Goal: Task Accomplishment & Management: Use online tool/utility

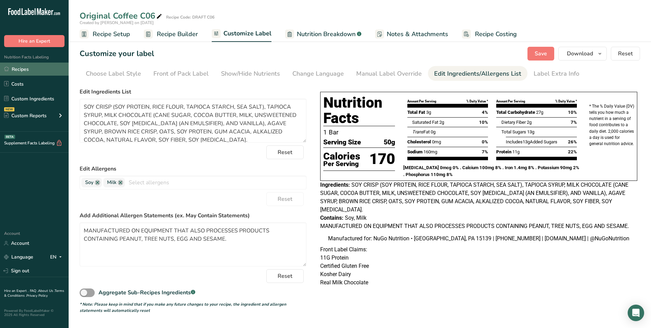
click at [25, 68] on link "Recipes" at bounding box center [34, 68] width 69 height 13
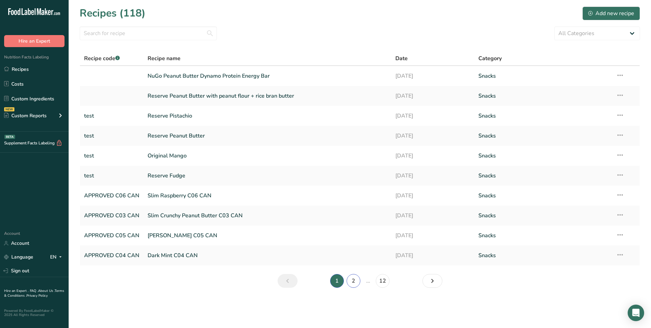
click at [353, 280] on link "2" at bounding box center [354, 281] width 14 height 14
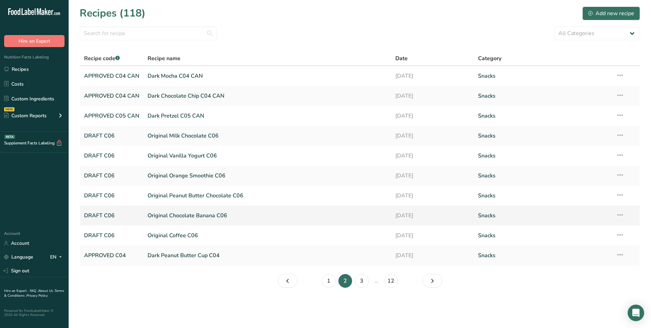
click at [177, 215] on link "Original Chocolate Banana C06" at bounding box center [268, 215] width 240 height 14
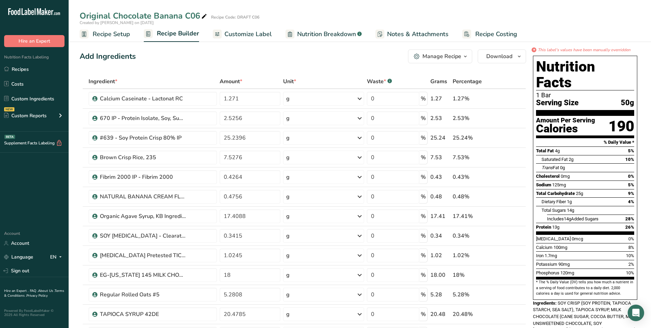
click at [237, 35] on span "Customize Label" at bounding box center [248, 34] width 47 height 9
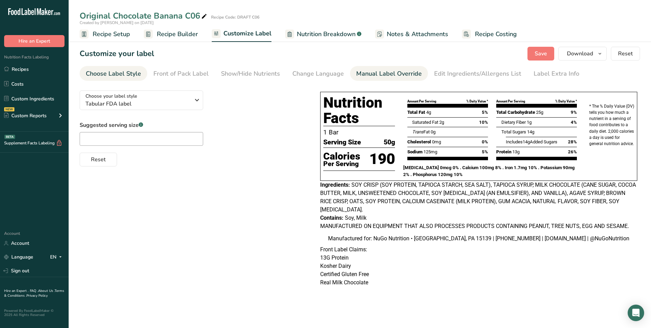
click at [366, 75] on div "Manual Label Override" at bounding box center [389, 73] width 66 height 9
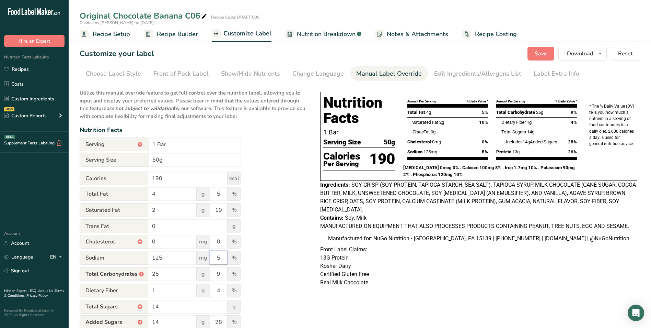
click at [222, 257] on input "5" at bounding box center [218, 258] width 17 height 14
type input "6"
click at [541, 54] on span "Save" at bounding box center [541, 53] width 12 height 8
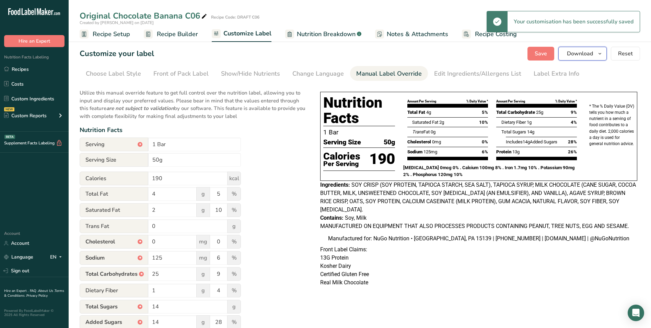
click at [587, 57] on span "Download" at bounding box center [580, 53] width 26 height 8
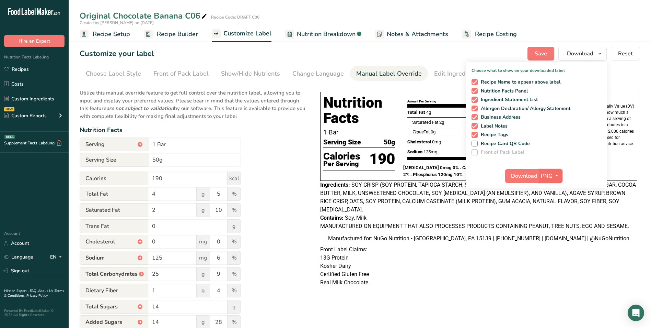
click at [545, 174] on span "PNG" at bounding box center [547, 176] width 12 height 8
click at [549, 223] on link "PDF" at bounding box center [552, 223] width 22 height 11
click at [529, 175] on span "Download" at bounding box center [525, 176] width 26 height 8
click at [557, 269] on p "Kosher Dairy" at bounding box center [478, 266] width 317 height 8
